Goal: Entertainment & Leisure: Consume media (video, audio)

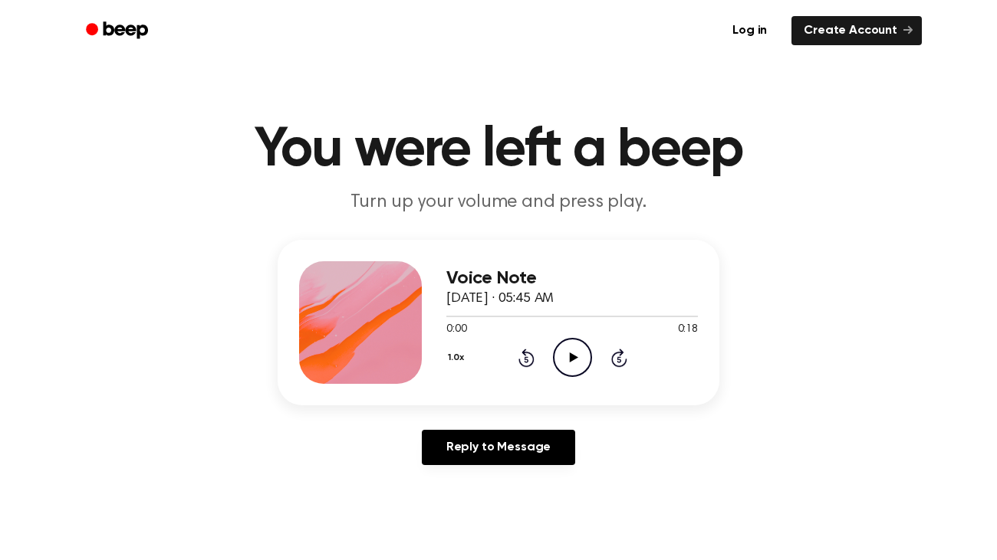
click at [564, 339] on icon "Play Audio" at bounding box center [572, 357] width 39 height 39
click at [564, 352] on icon "Play Audio" at bounding box center [572, 357] width 39 height 39
click at [571, 354] on icon "Play Audio" at bounding box center [572, 357] width 39 height 39
click at [564, 357] on icon "Play Audio" at bounding box center [572, 357] width 39 height 39
click at [572, 352] on icon "Play Audio" at bounding box center [572, 357] width 39 height 39
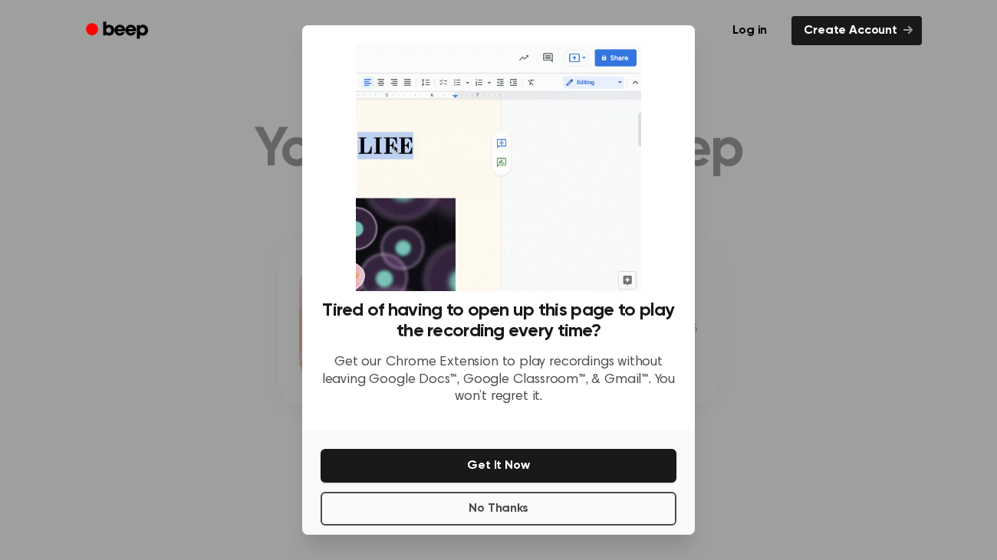
click at [925, 227] on div at bounding box center [498, 280] width 997 height 560
click at [996, 0] on header "Log in Create Account" at bounding box center [498, 30] width 997 height 61
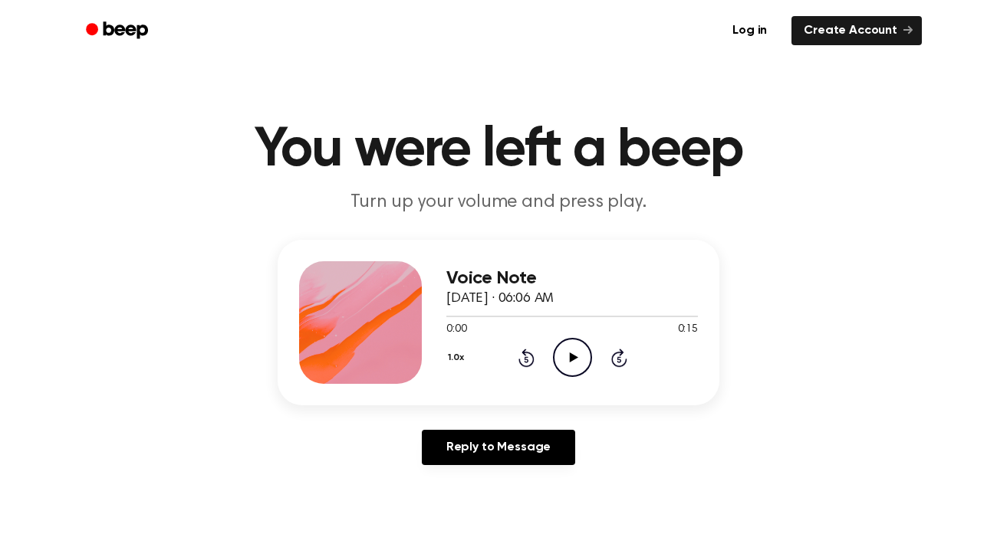
click at [566, 363] on icon "Play Audio" at bounding box center [572, 357] width 39 height 39
click at [568, 363] on icon "Pause Audio" at bounding box center [572, 357] width 39 height 39
click at [570, 354] on icon at bounding box center [573, 358] width 8 height 10
click at [571, 355] on icon at bounding box center [573, 358] width 8 height 10
click at [568, 357] on icon "Play Audio" at bounding box center [572, 357] width 39 height 39
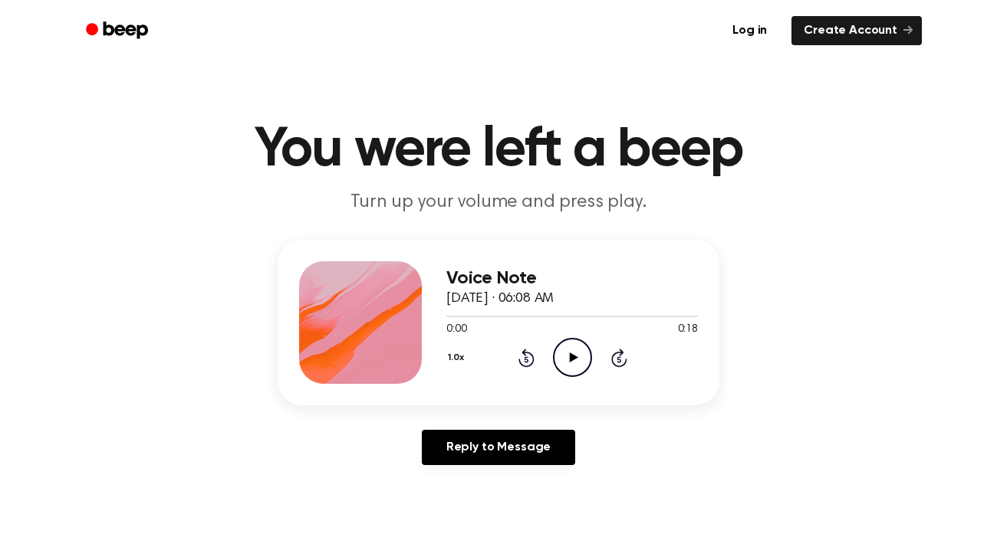
click at [574, 355] on icon "Play Audio" at bounding box center [572, 357] width 39 height 39
click at [570, 356] on icon at bounding box center [573, 358] width 8 height 10
click at [449, 314] on div at bounding box center [571, 316] width 251 height 12
click at [570, 355] on icon at bounding box center [573, 358] width 8 height 10
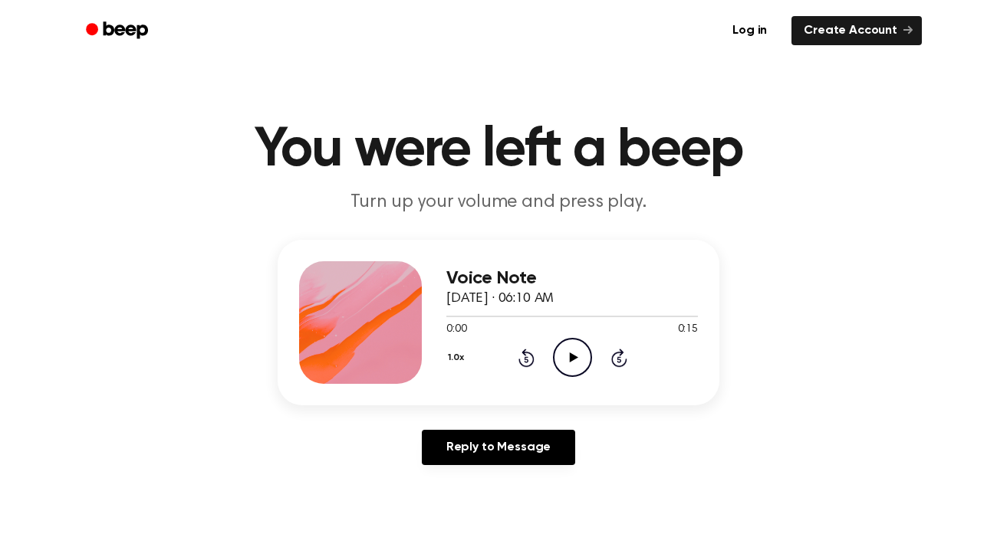
click at [568, 358] on icon "Play Audio" at bounding box center [572, 357] width 39 height 39
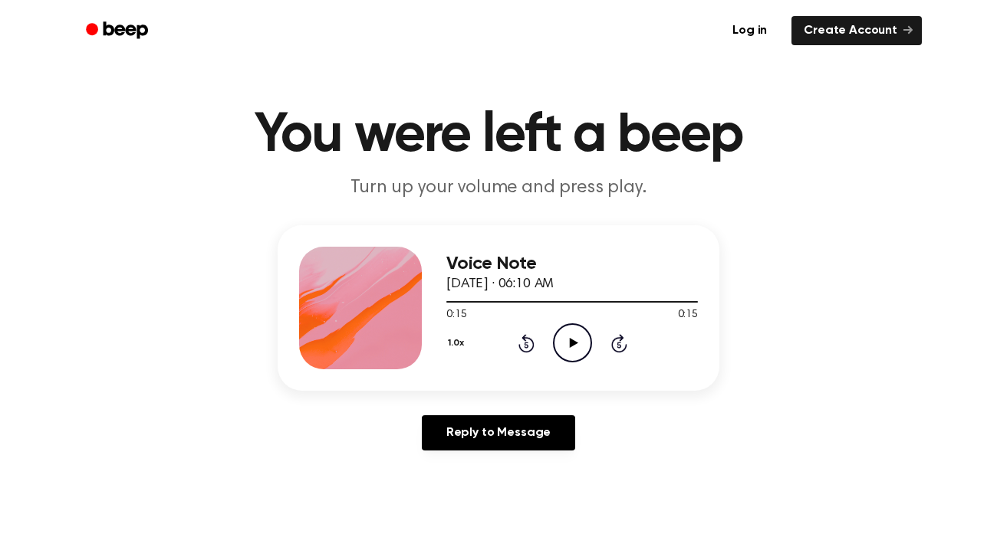
scroll to position [43, 0]
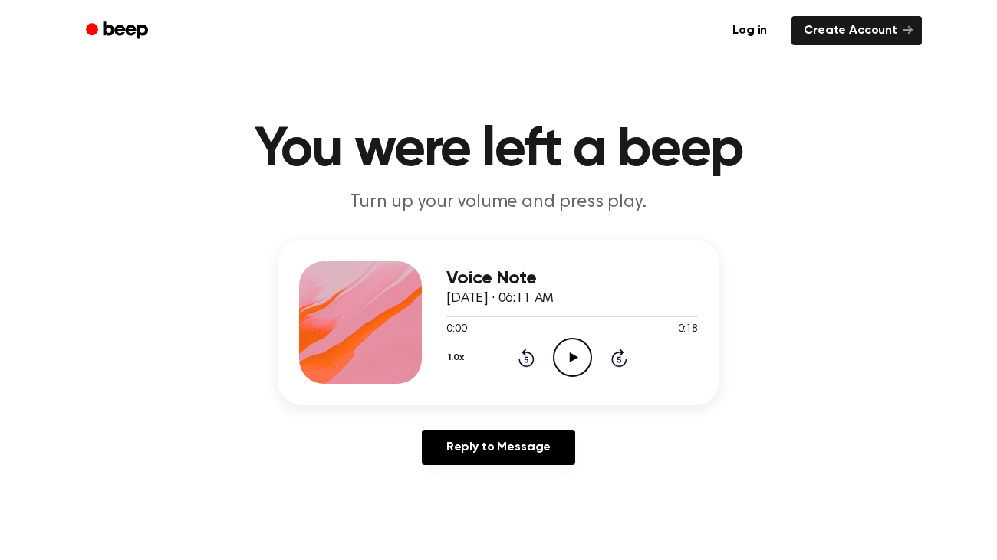
click at [566, 345] on icon "Play Audio" at bounding box center [572, 357] width 39 height 39
click at [565, 354] on icon "Play Audio" at bounding box center [572, 357] width 39 height 39
